Goal: Information Seeking & Learning: Learn about a topic

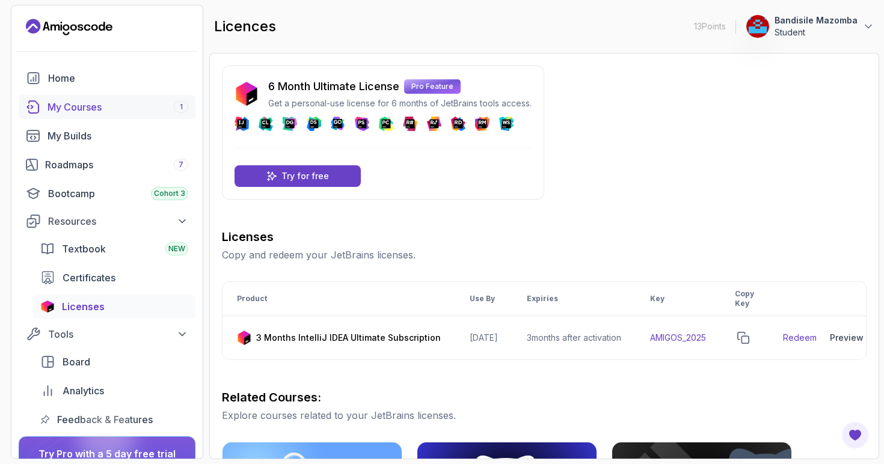
click at [73, 109] on div "My Courses 1" at bounding box center [118, 107] width 141 height 14
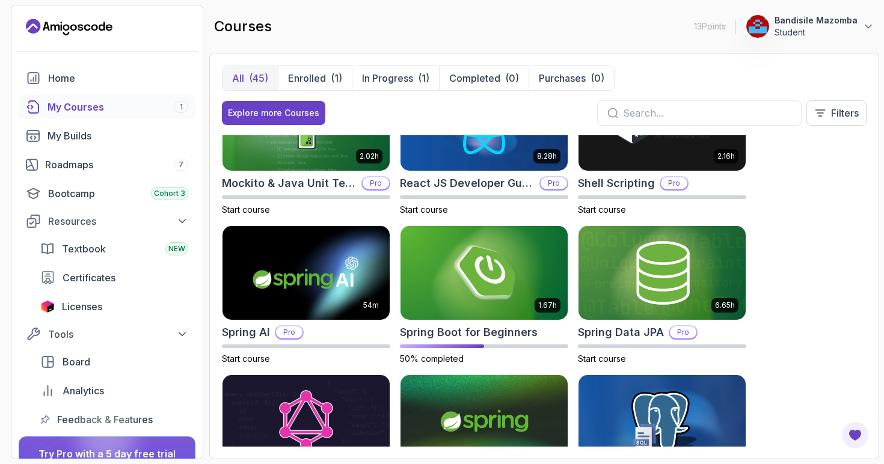
scroll to position [1697, 0]
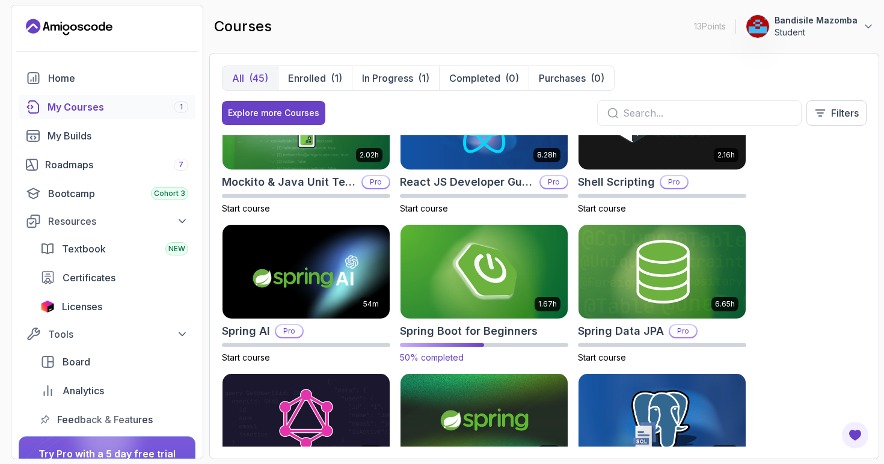
click at [508, 284] on img at bounding box center [484, 272] width 176 height 98
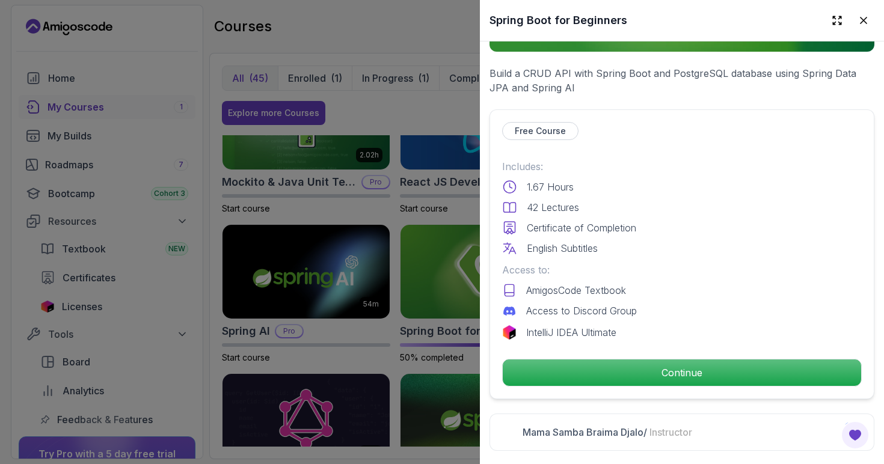
scroll to position [221, 0]
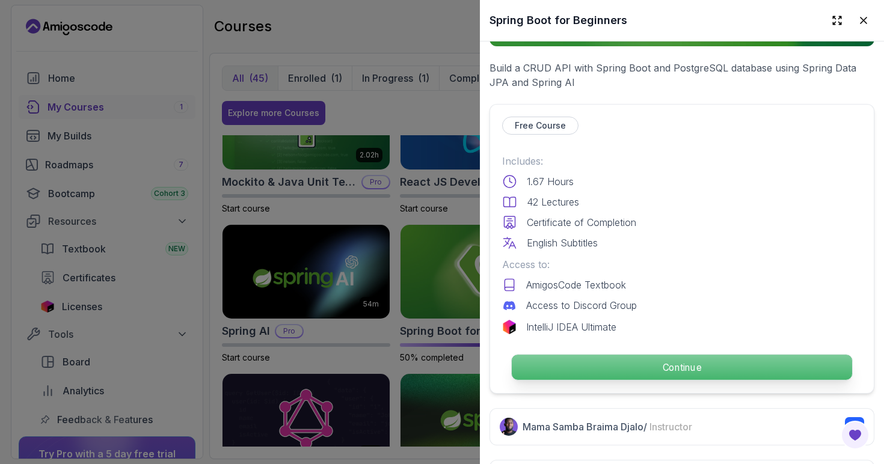
click at [597, 364] on p "Continue" at bounding box center [682, 367] width 340 height 25
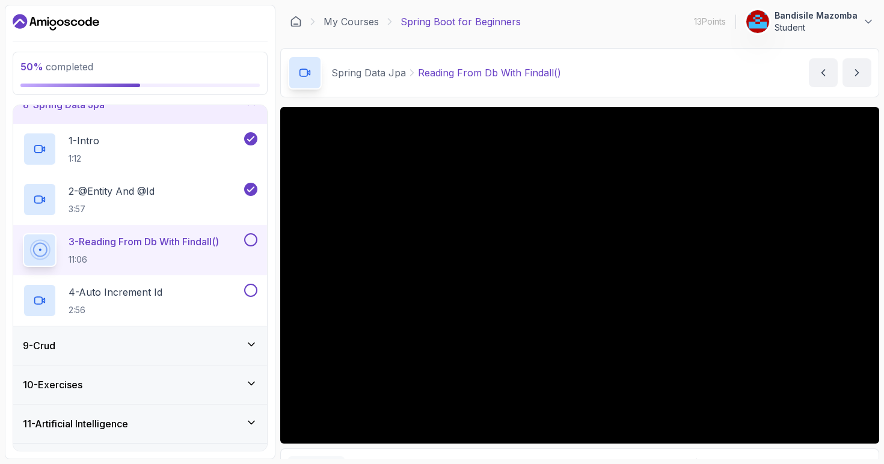
scroll to position [312, 0]
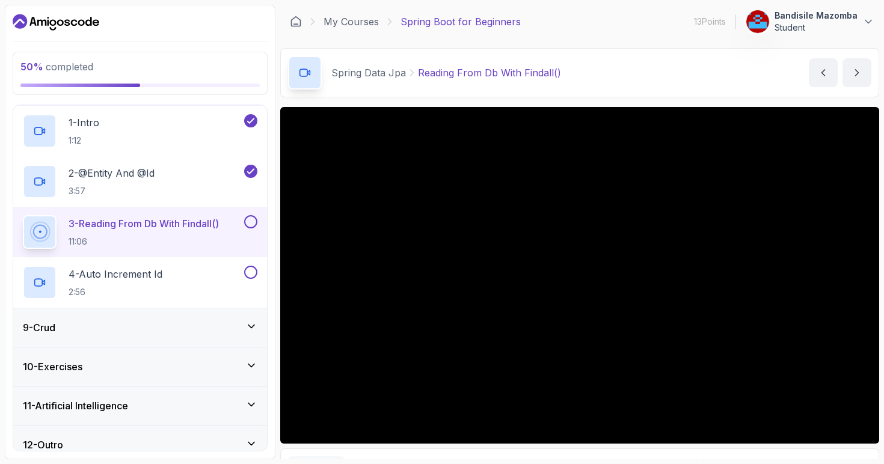
click at [250, 330] on icon at bounding box center [251, 327] width 12 height 12
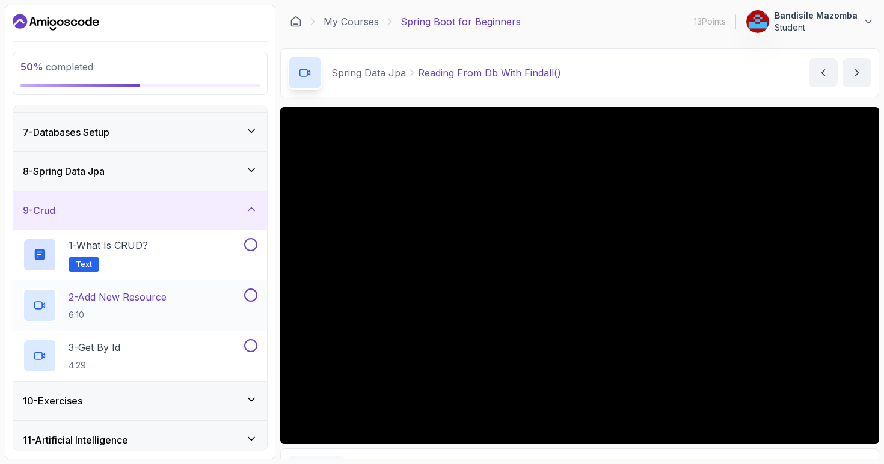
scroll to position [225, 0]
click at [251, 211] on icon at bounding box center [251, 211] width 12 height 12
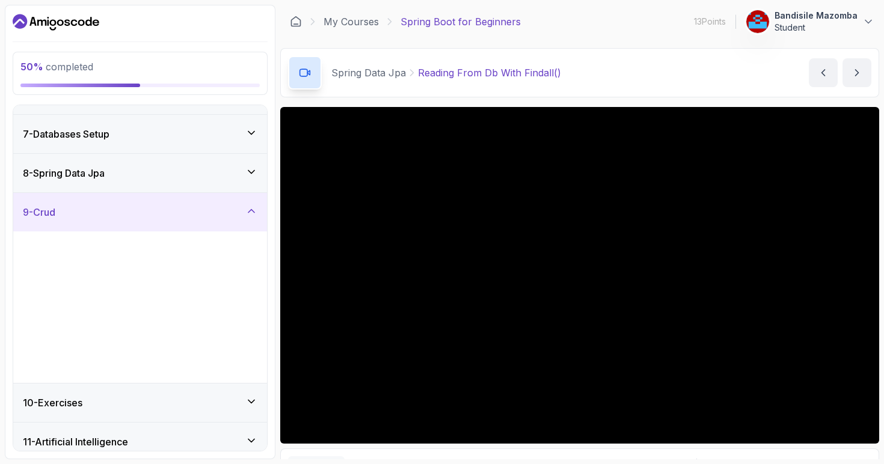
scroll to position [123, 0]
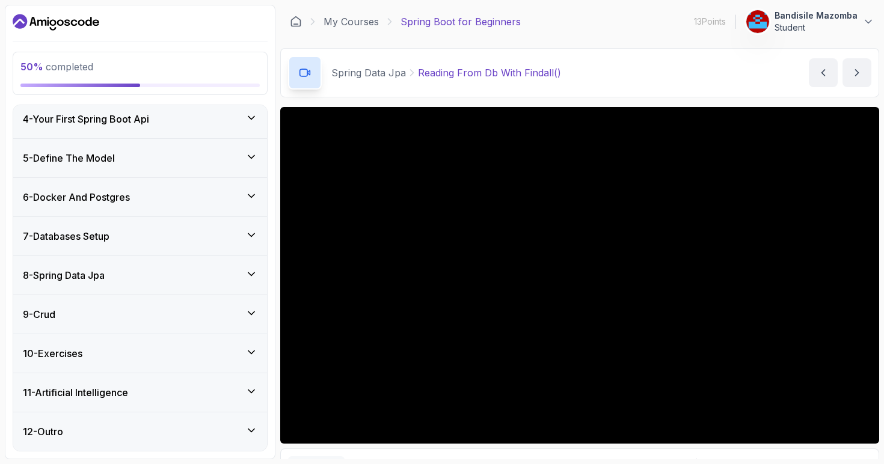
click at [249, 349] on icon at bounding box center [251, 352] width 12 height 12
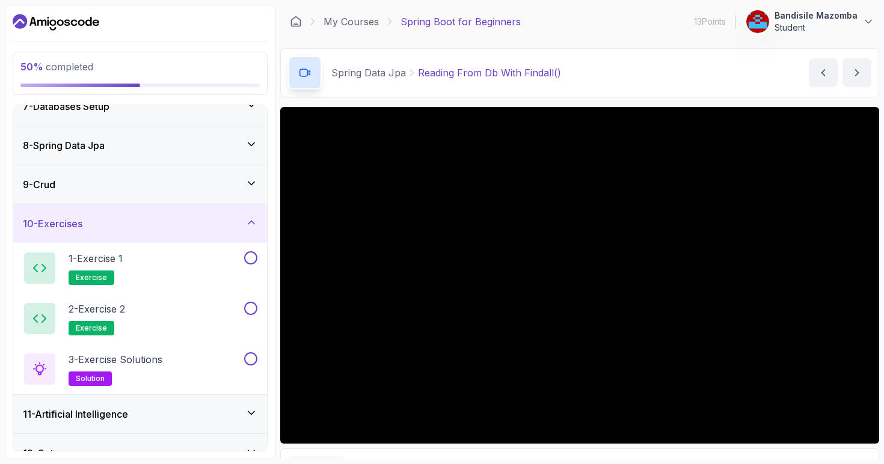
scroll to position [265, 0]
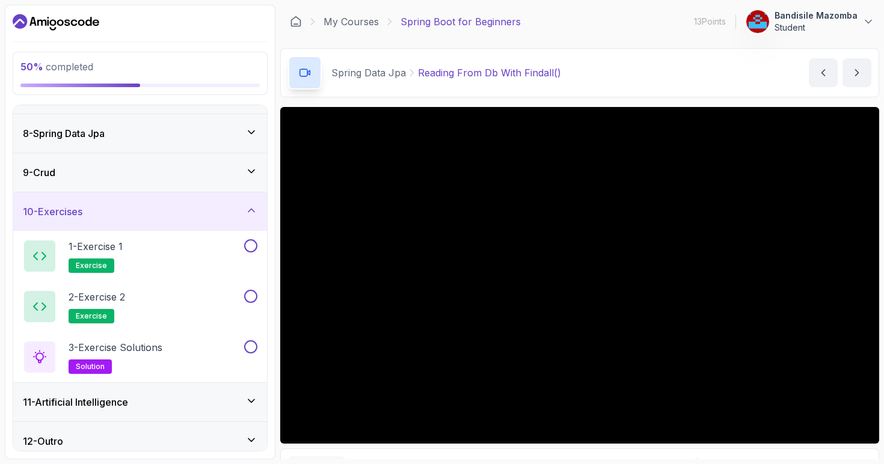
click at [253, 209] on icon at bounding box center [251, 210] width 12 height 12
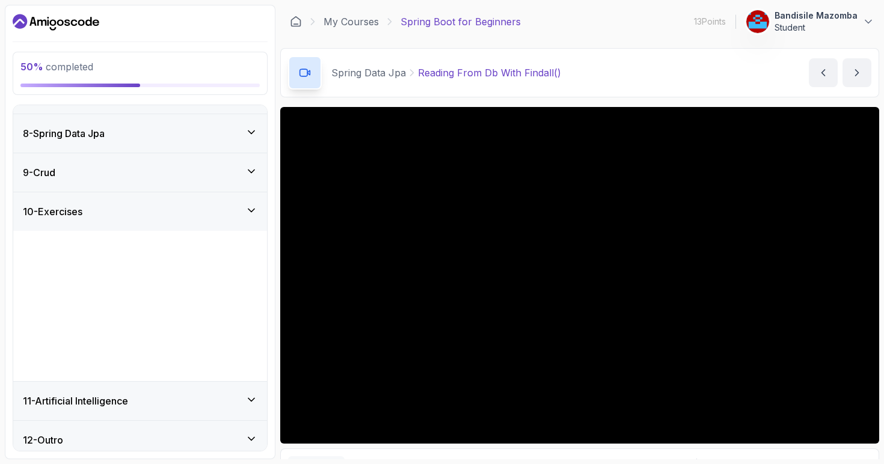
scroll to position [123, 0]
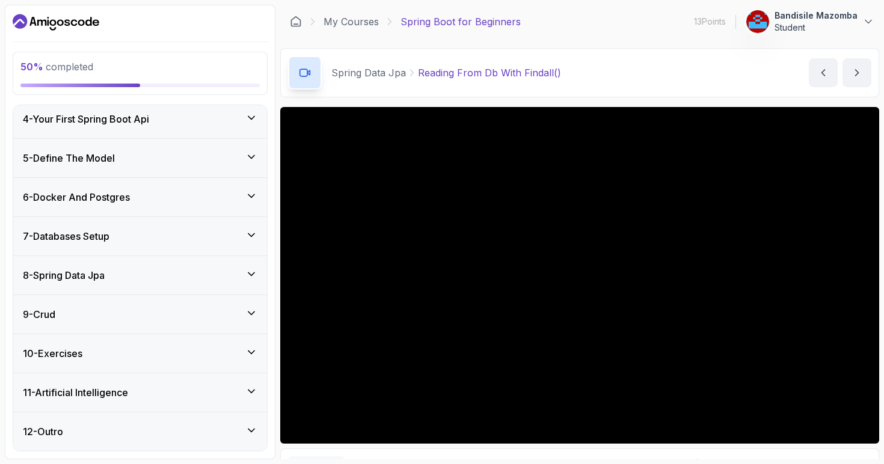
click at [256, 389] on icon at bounding box center [251, 392] width 12 height 12
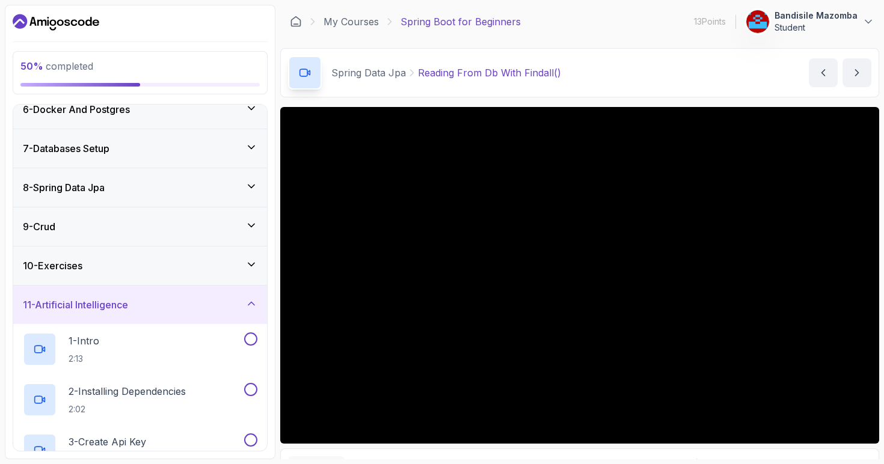
scroll to position [209, 0]
click at [254, 224] on icon at bounding box center [251, 226] width 12 height 12
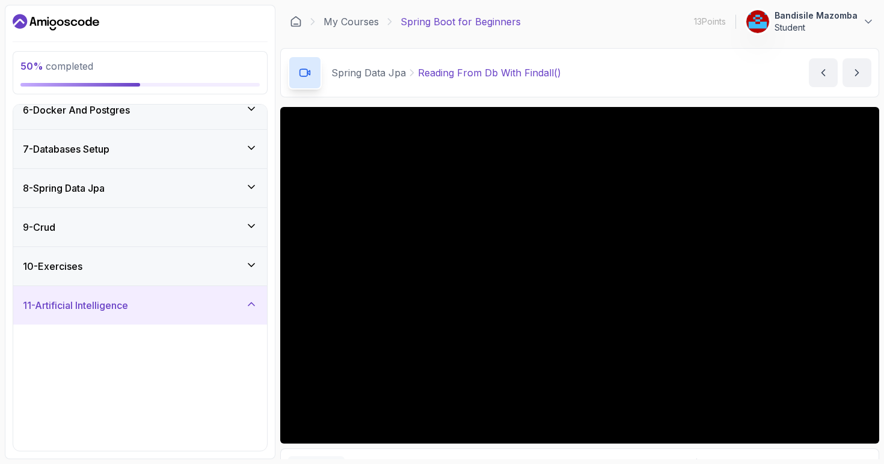
scroll to position [123, 0]
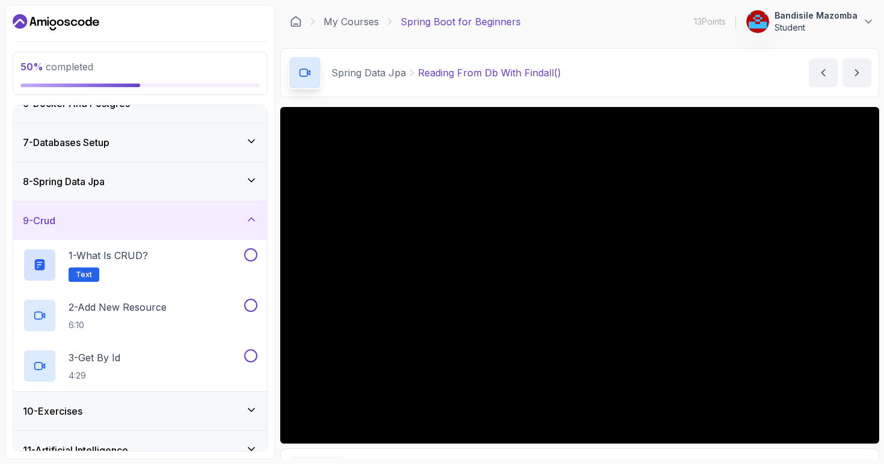
click at [256, 179] on icon at bounding box center [251, 180] width 12 height 12
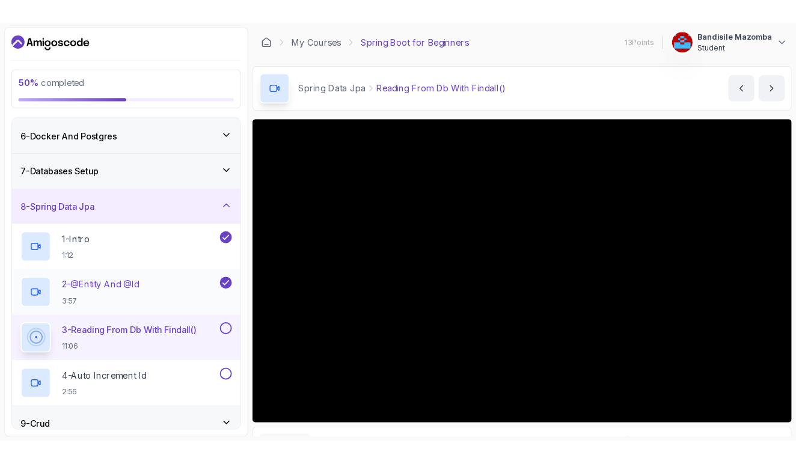
scroll to position [232, 0]
